Goal: Transaction & Acquisition: Download file/media

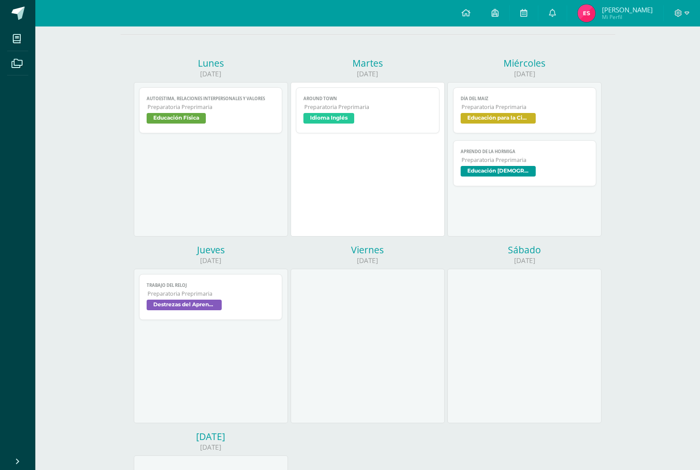
scroll to position [44, 0]
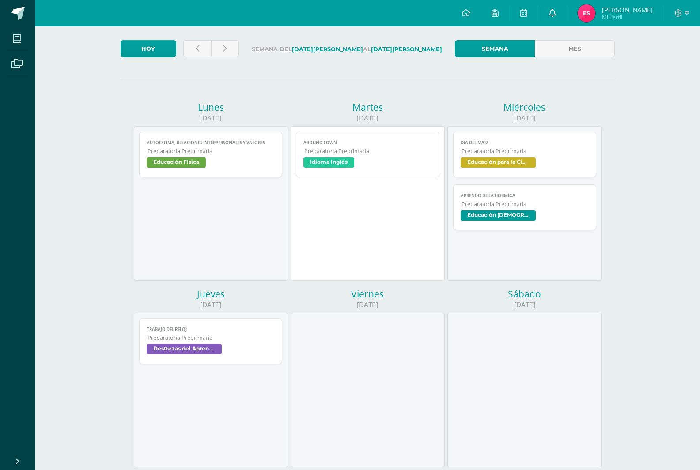
click at [556, 11] on icon at bounding box center [552, 13] width 7 height 8
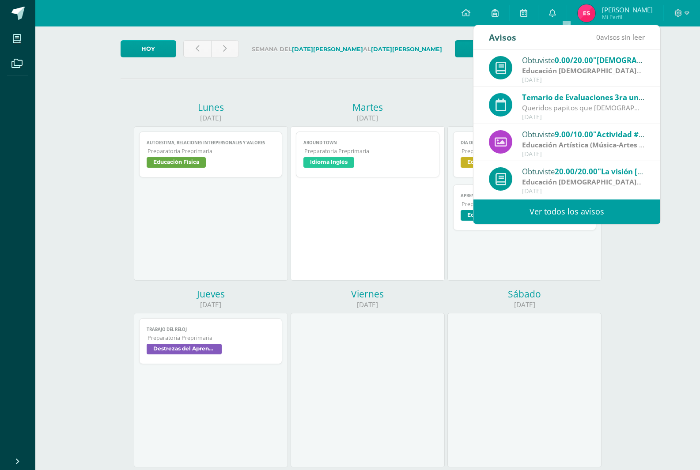
click at [383, 201] on div "AROUND TOWN Idioma Inglés Cargando contenido AROUND TOWN [GEOGRAPHIC_DATA] Idio…" at bounding box center [368, 203] width 154 height 155
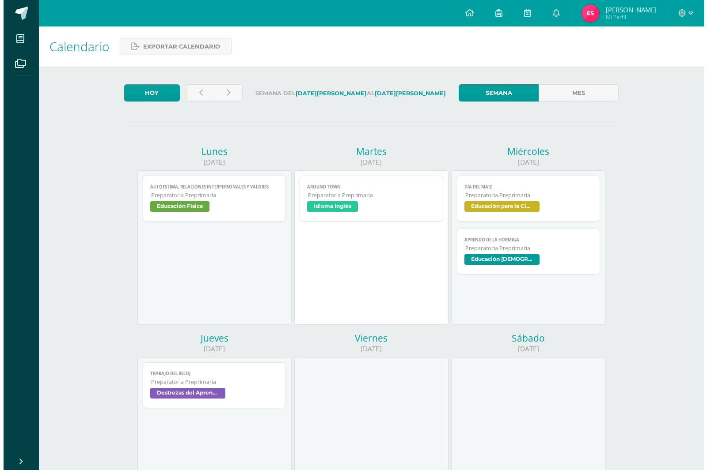
scroll to position [132, 0]
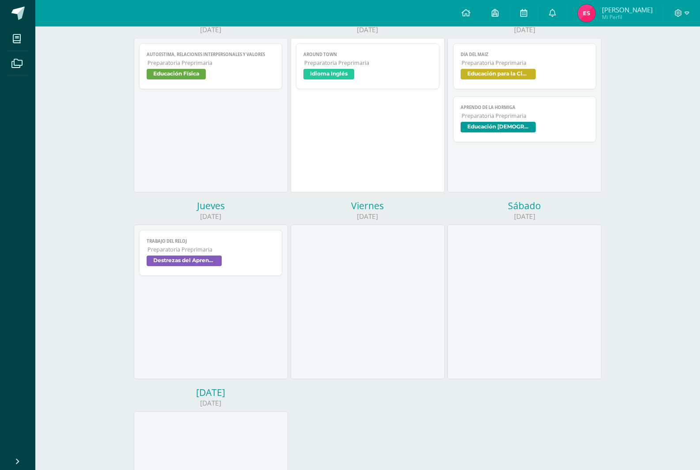
click at [227, 261] on span "Destrezas del Aprendizaje Matemático" at bounding box center [211, 262] width 129 height 13
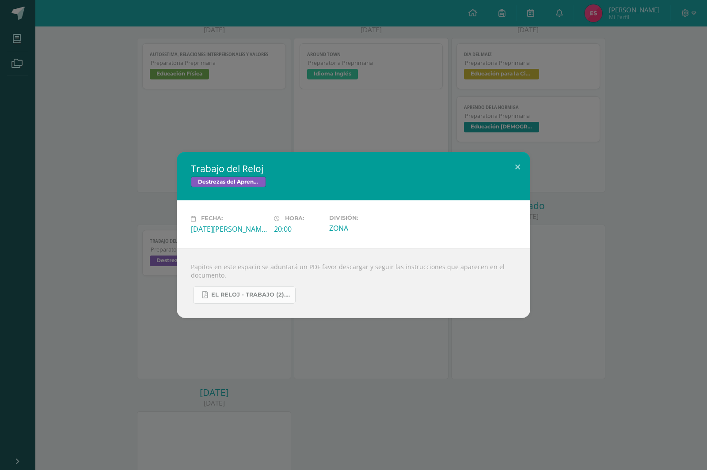
click at [259, 290] on link "EL RELOJ - TRABAJO (2).pdf" at bounding box center [244, 295] width 102 height 17
click at [354, 141] on div "Trabajo del Reloj Destrezas del Aprendizaje Matemático Fecha: [DATE][PERSON_NAM…" at bounding box center [353, 235] width 707 height 470
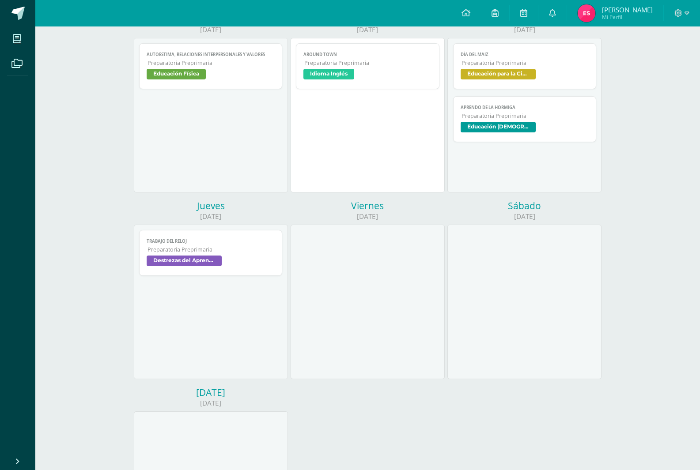
click at [504, 139] on link "Aprendo de la hormiga Preparatoria Preprimaria Educación [DEMOGRAPHIC_DATA]" at bounding box center [525, 119] width 144 height 46
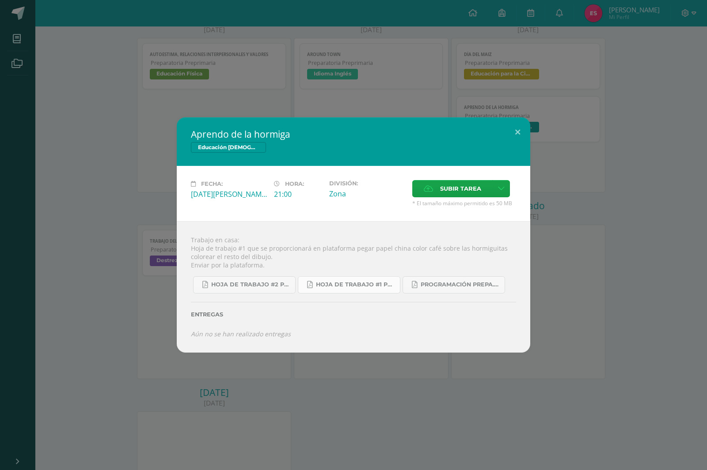
click at [363, 281] on link "Hoja de trabajo #1 prepa 4ta. Unidad 2025.pdf" at bounding box center [349, 284] width 102 height 17
click at [249, 286] on span "Hoja de trabajo #2 prepa A-B 4ta. Unidad 2025.pdf" at bounding box center [250, 284] width 79 height 7
drag, startPoint x: 193, startPoint y: 250, endPoint x: 188, endPoint y: 252, distance: 5.3
click at [188, 252] on div "Trabajo en casa: Hoja de trabajo #1 que se proporcionará en plataforma pegar pa…" at bounding box center [353, 287] width 353 height 132
click at [233, 257] on div "Trabajo en casa: Hoja de trabajo #1 que se proporcionará en plataforma pegar pa…" at bounding box center [353, 287] width 353 height 132
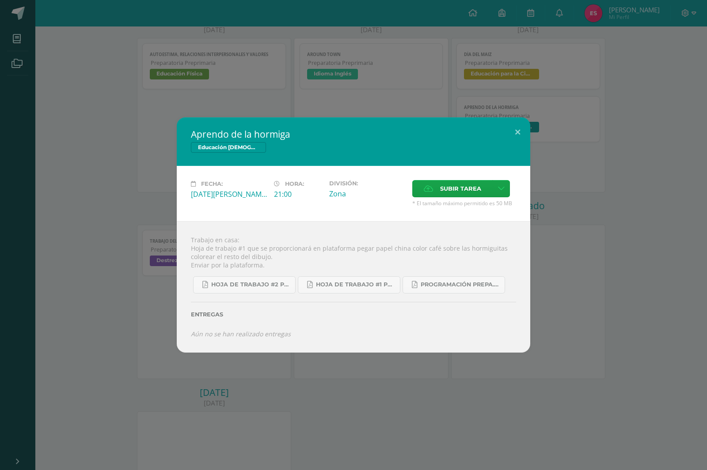
click at [348, 103] on div "Aprendo de la hormiga Educación [DEMOGRAPHIC_DATA] Fecha: [DATE][PERSON_NAME] H…" at bounding box center [353, 235] width 707 height 470
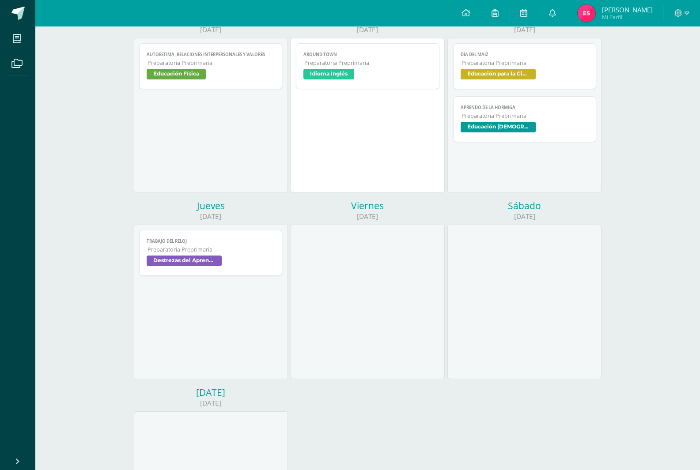
click at [480, 119] on span "Preparatoria Preprimaria" at bounding box center [526, 116] width 128 height 8
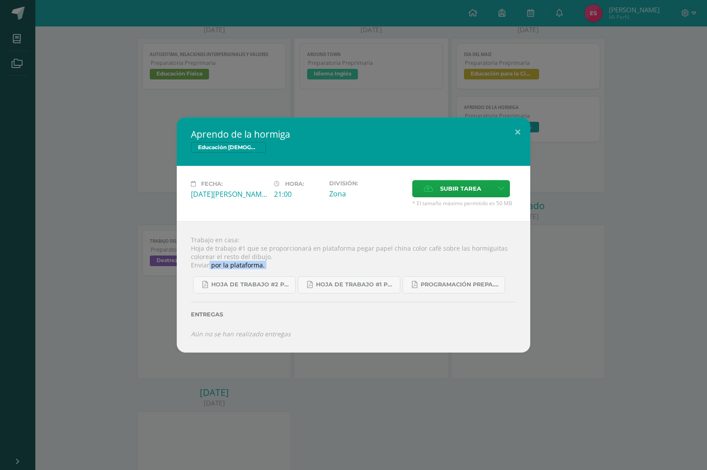
drag, startPoint x: 230, startPoint y: 277, endPoint x: 297, endPoint y: 295, distance: 70.1
click at [297, 295] on div "Trabajo en casa: Hoja de trabajo #1 que se proporcionará en plataforma pegar pa…" at bounding box center [353, 287] width 353 height 132
click at [319, 312] on label "Entregas" at bounding box center [353, 314] width 325 height 7
click at [276, 106] on div "Aprendo de la hormiga Educación [DEMOGRAPHIC_DATA] Fecha: [DATE][PERSON_NAME] H…" at bounding box center [353, 235] width 707 height 470
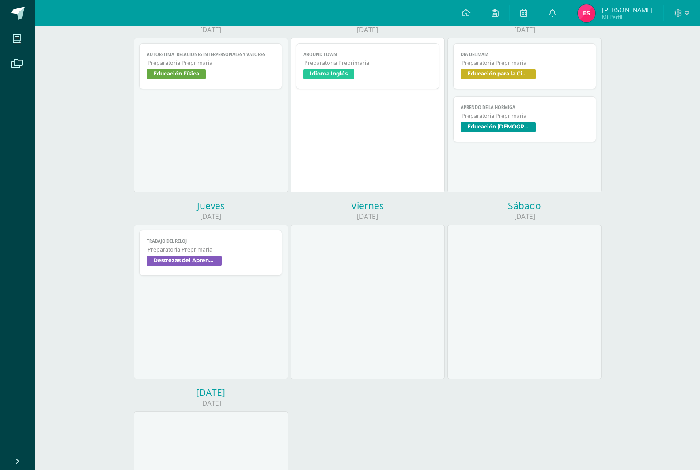
click at [196, 258] on span "Destrezas del Aprendizaje Matemático" at bounding box center [184, 261] width 75 height 11
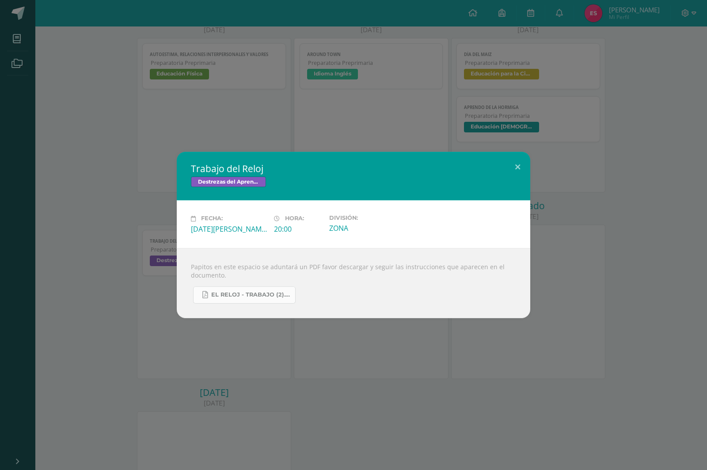
click at [244, 302] on link "EL RELOJ - TRABAJO (2).pdf" at bounding box center [244, 295] width 102 height 17
